Goal: Browse casually: Explore the website without a specific task or goal

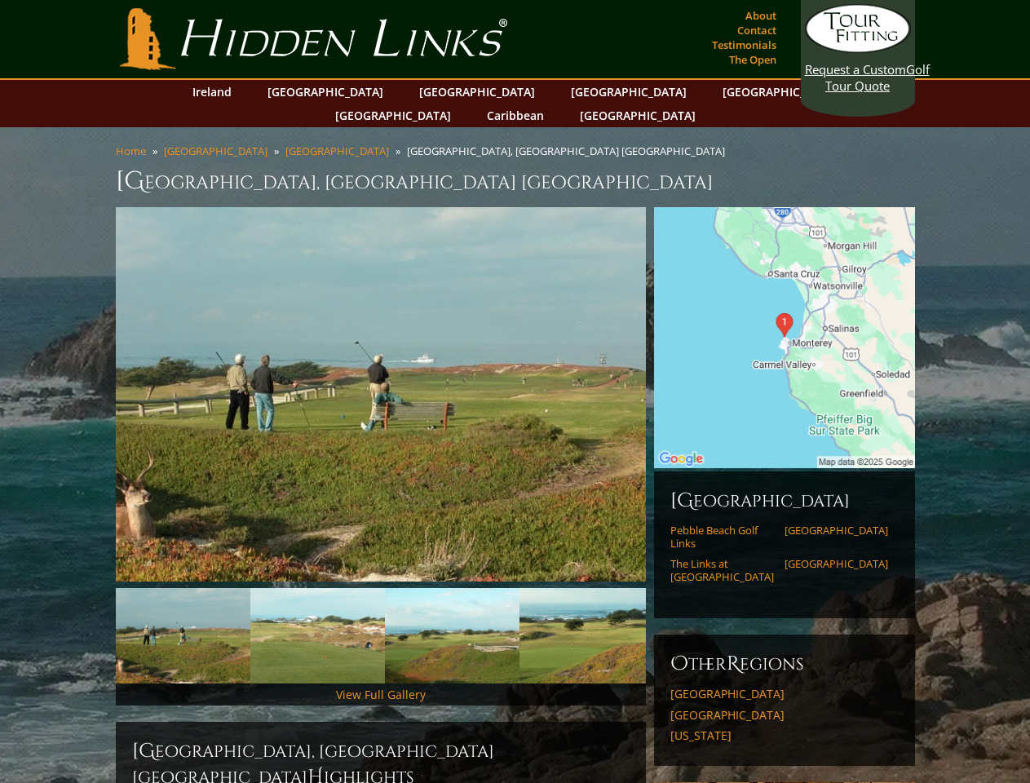
click at [91, 378] on link "Previous" at bounding box center [91, 394] width 33 height 33
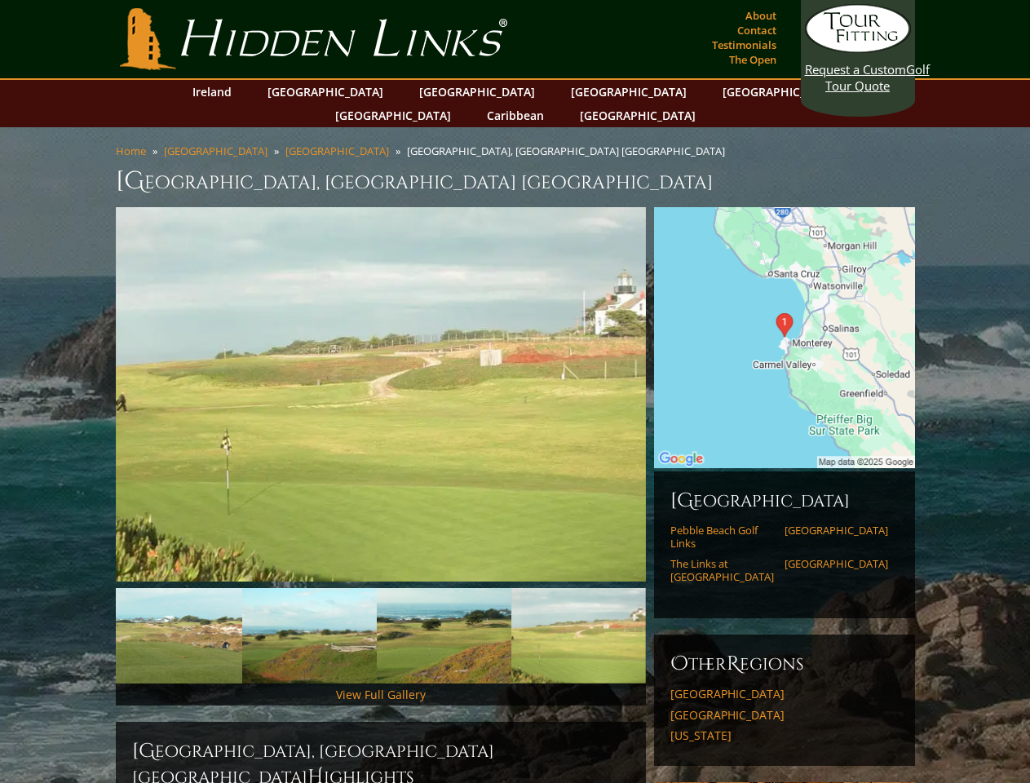
click at [670, 378] on link "Next" at bounding box center [670, 394] width 33 height 33
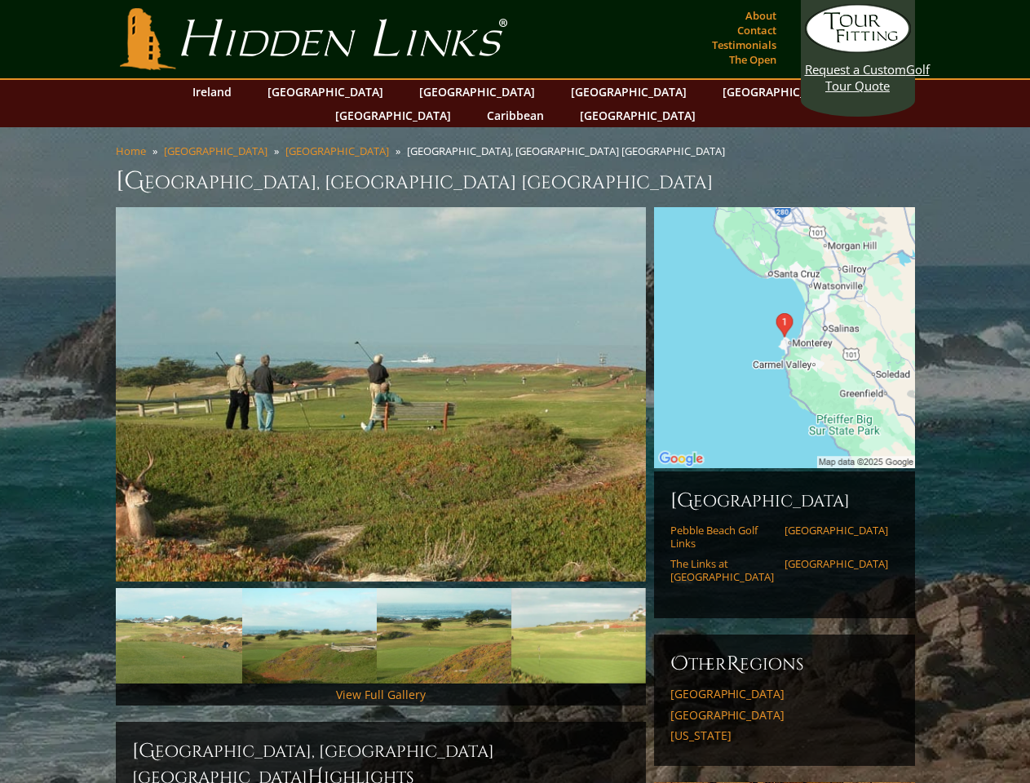
click at [183, 611] on img at bounding box center [175, 635] width 135 height 95
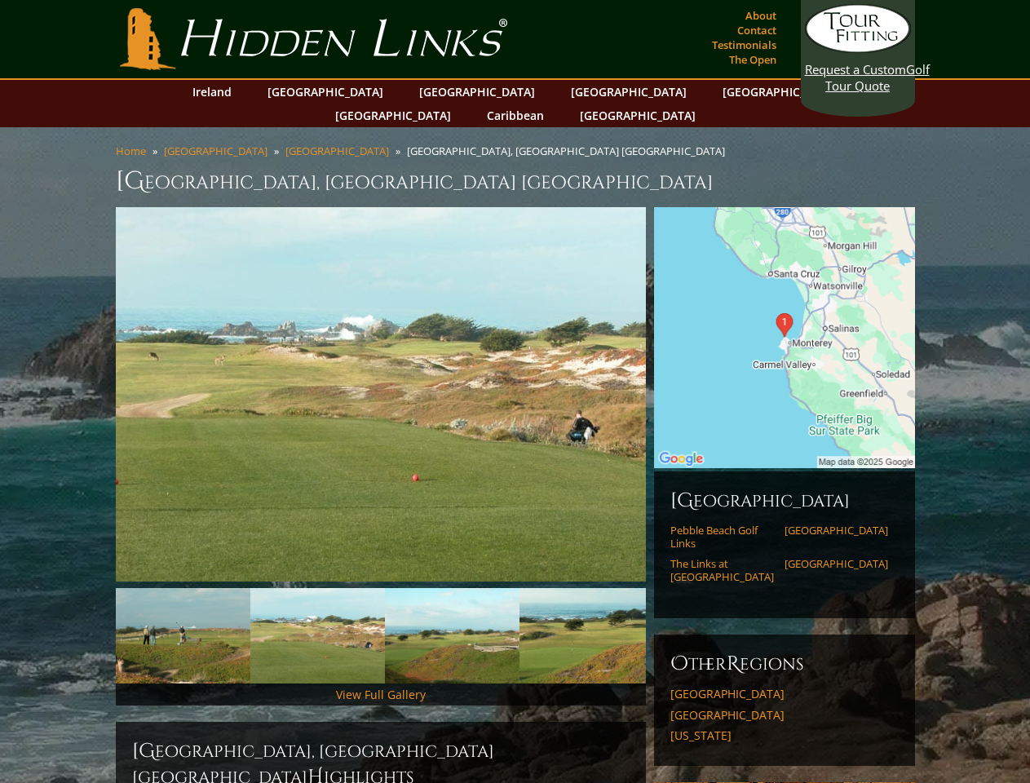
click at [385, 611] on img at bounding box center [452, 635] width 135 height 95
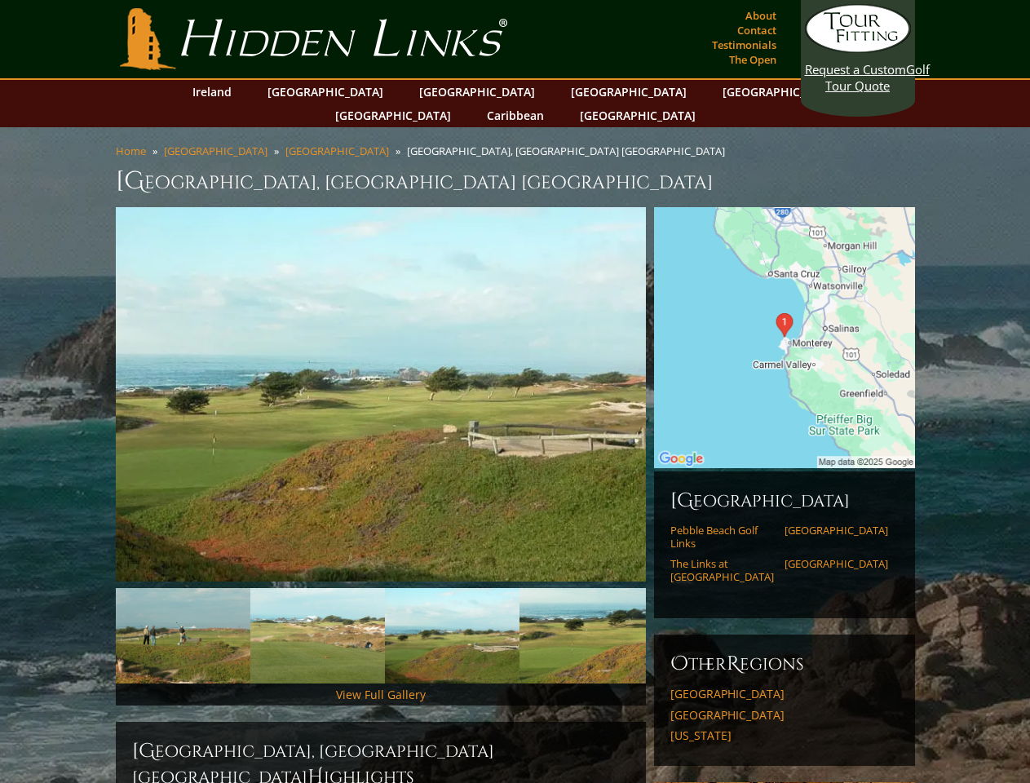
click at [452, 611] on img at bounding box center [452, 635] width 135 height 95
click at [586, 611] on img at bounding box center [586, 635] width 135 height 95
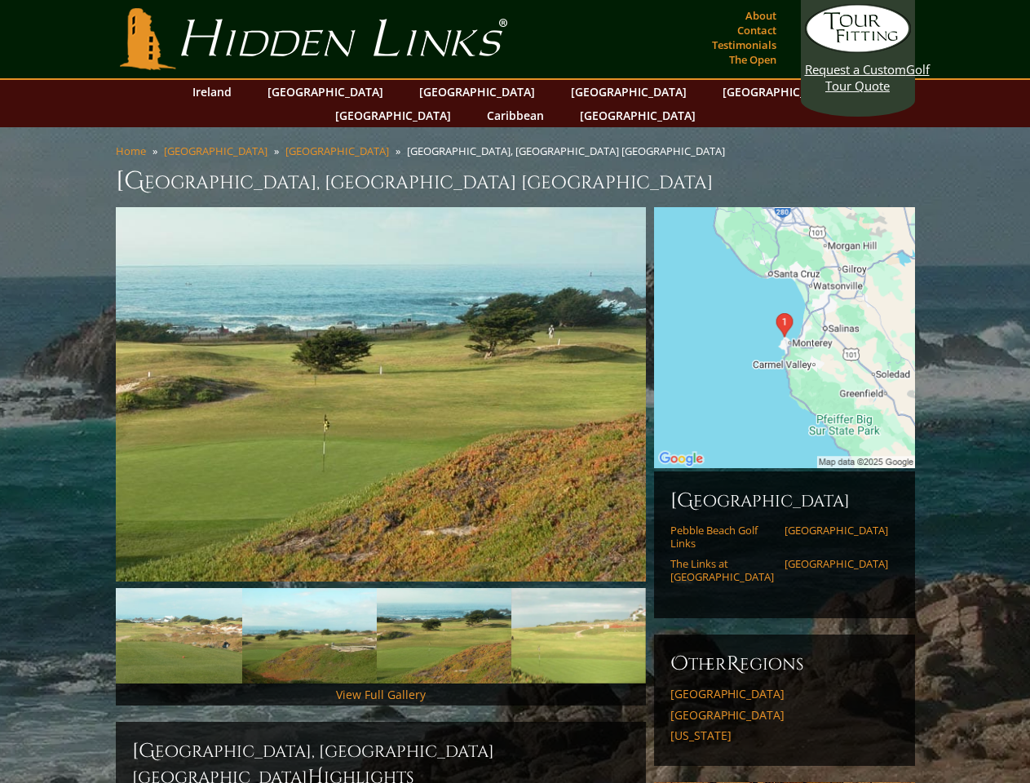
click at [670, 612] on div "[GEOGRAPHIC_DATA] [GEOGRAPHIC_DATA] Links [GEOGRAPHIC_DATA] The Links at [GEOGR…" at bounding box center [784, 544] width 261 height 147
